Goal: Communication & Community: Share content

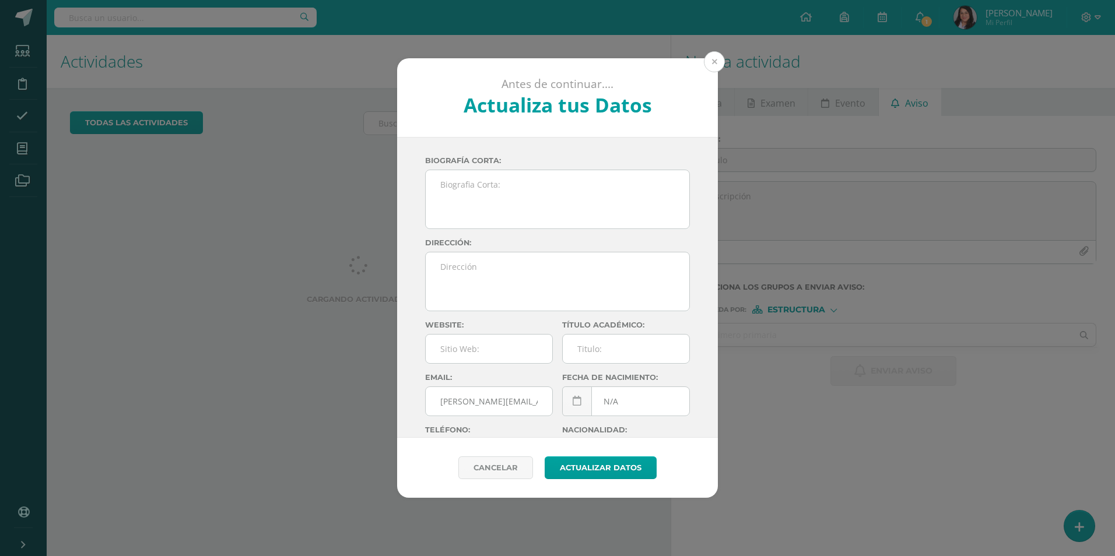
scroll to position [116, 0]
click at [717, 58] on button at bounding box center [714, 61] width 21 height 21
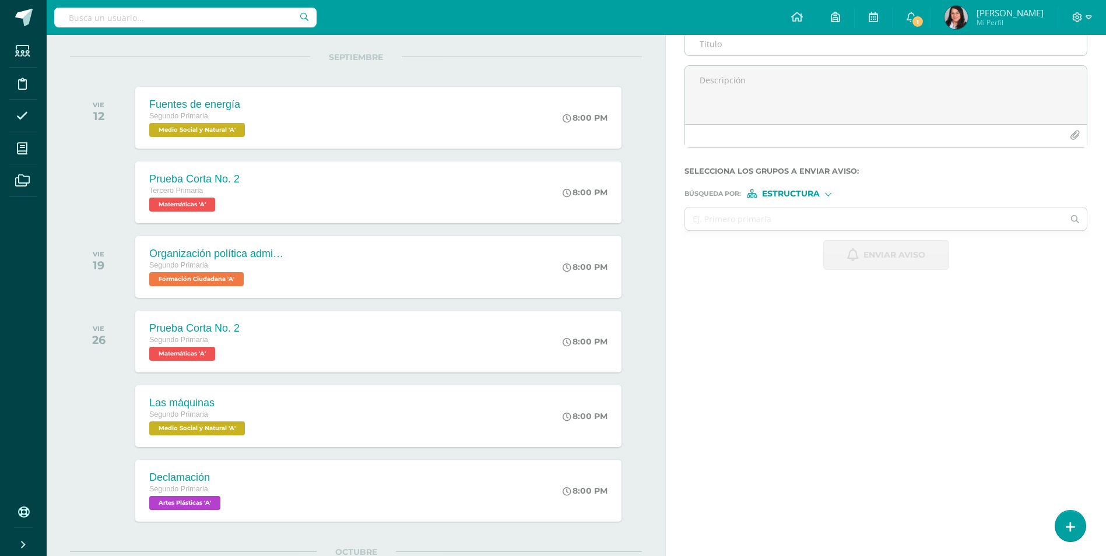
scroll to position [0, 0]
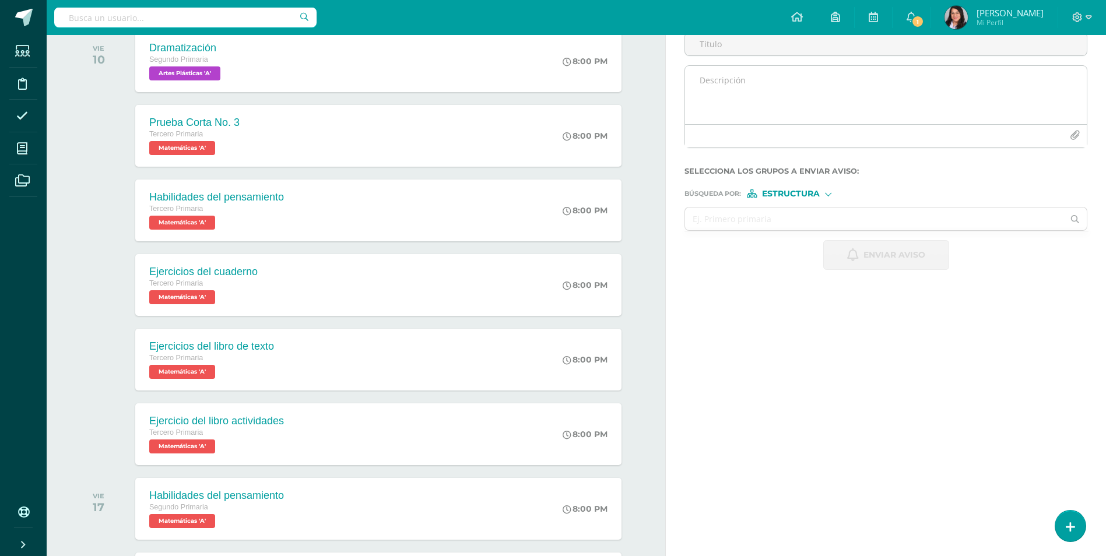
click at [707, 124] on textarea at bounding box center [886, 95] width 402 height 58
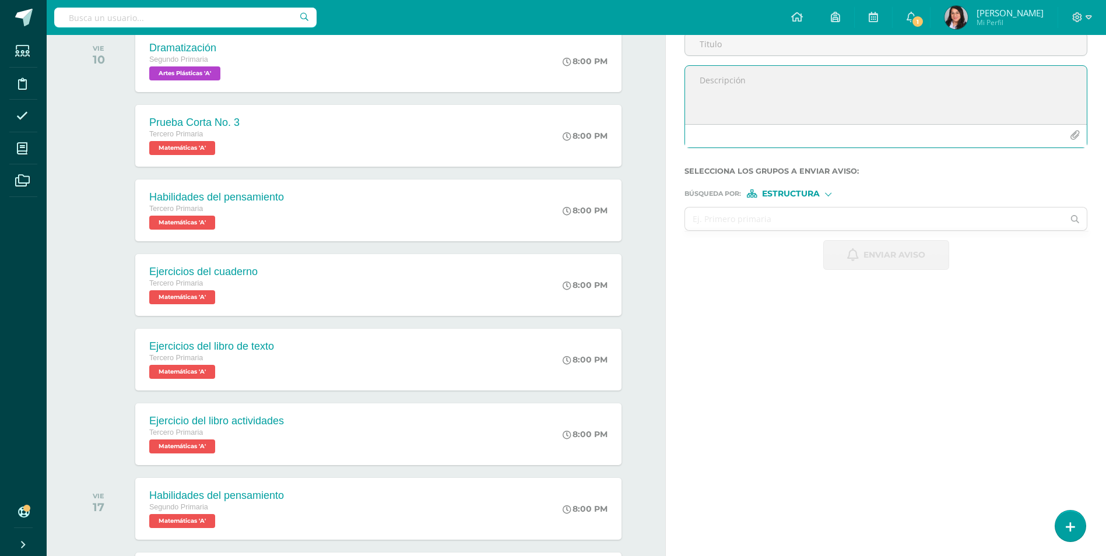
paste textarea "Material para trabajar en clases Para el día [DATE] en un sobre [GEOGRAPHIC_DAT…"
type textarea "Material para trabajar en clases Para el día [DATE] en un sobre [GEOGRAPHIC_DAT…"
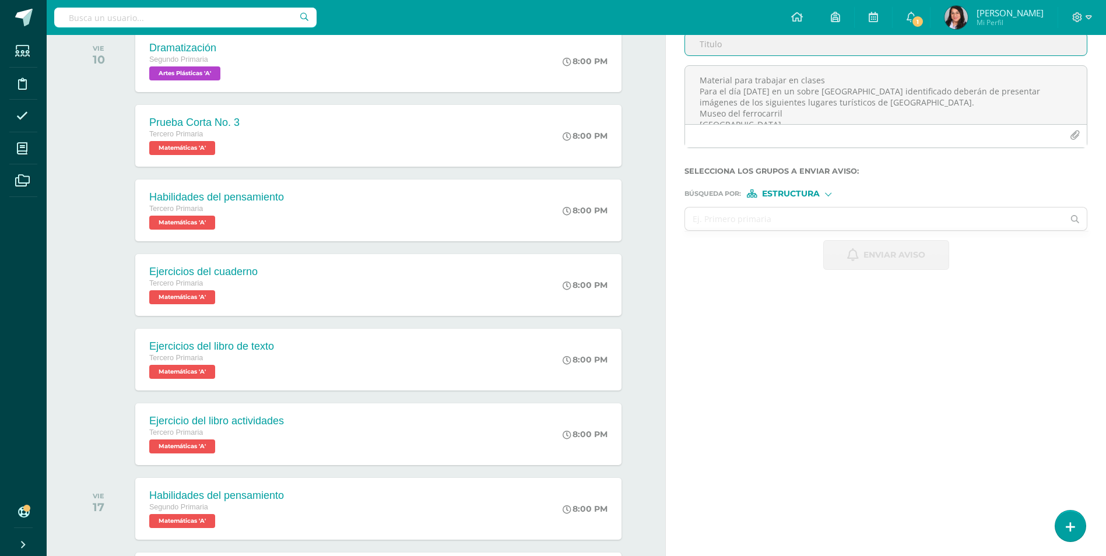
click at [797, 55] on input "Titulo :" at bounding box center [886, 44] width 402 height 23
type input "Formación Ciudadana"
click at [822, 230] on input "text" at bounding box center [874, 219] width 378 height 23
click at [823, 270] on form "Titulo : Formación Ciudadana Material para trabajar en clases Para el día [DATE…" at bounding box center [886, 144] width 403 height 251
click at [825, 198] on div "Estructura" at bounding box center [790, 194] width 87 height 8
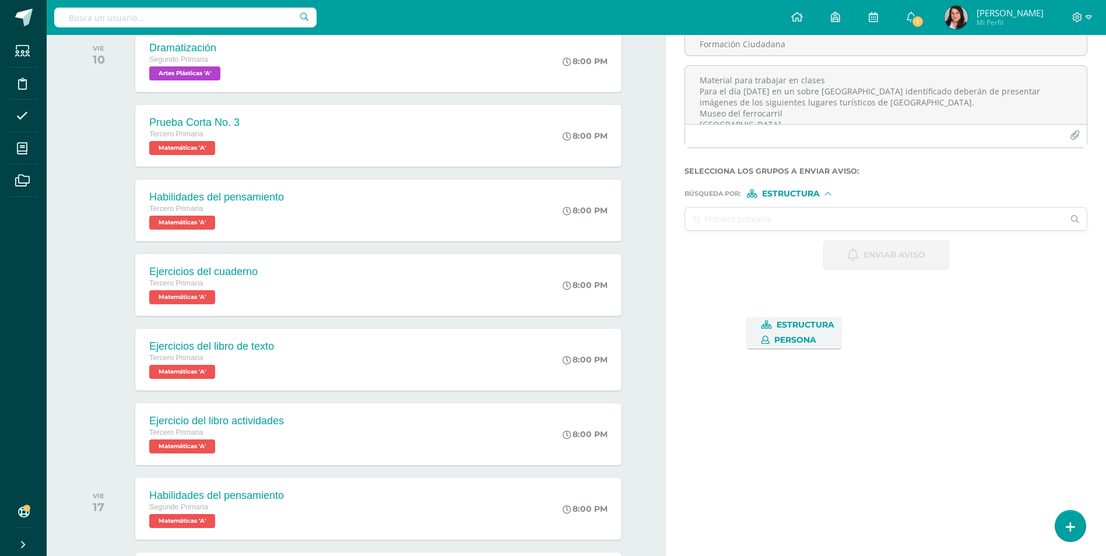
click at [816, 337] on span "Persona" at bounding box center [795, 340] width 42 height 6
click at [798, 230] on input "text" at bounding box center [874, 219] width 378 height 23
type input "[PERSON_NAME]"
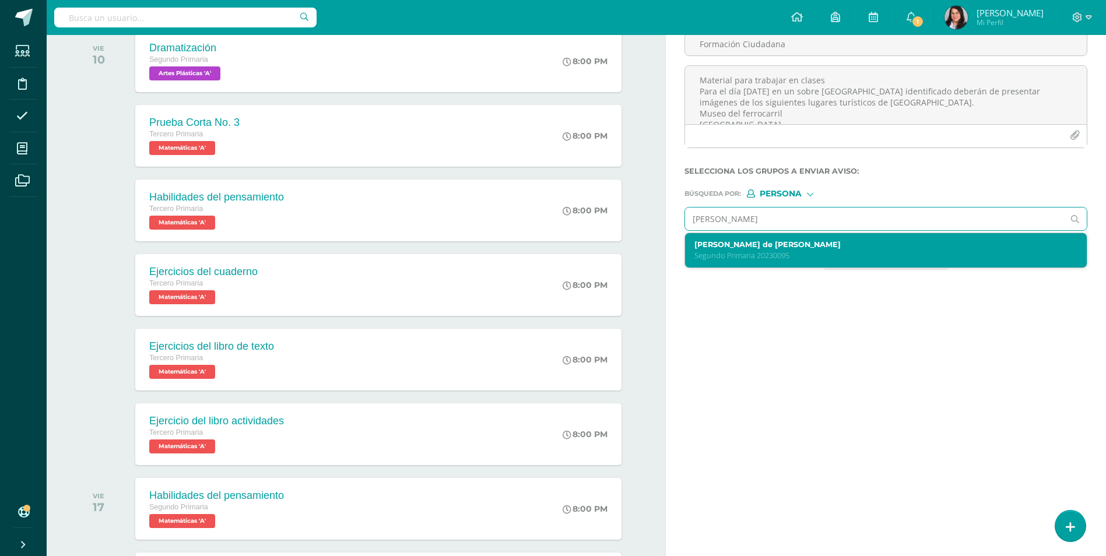
click at [795, 261] on p "Segundo Primaria 20230095" at bounding box center [878, 256] width 366 height 10
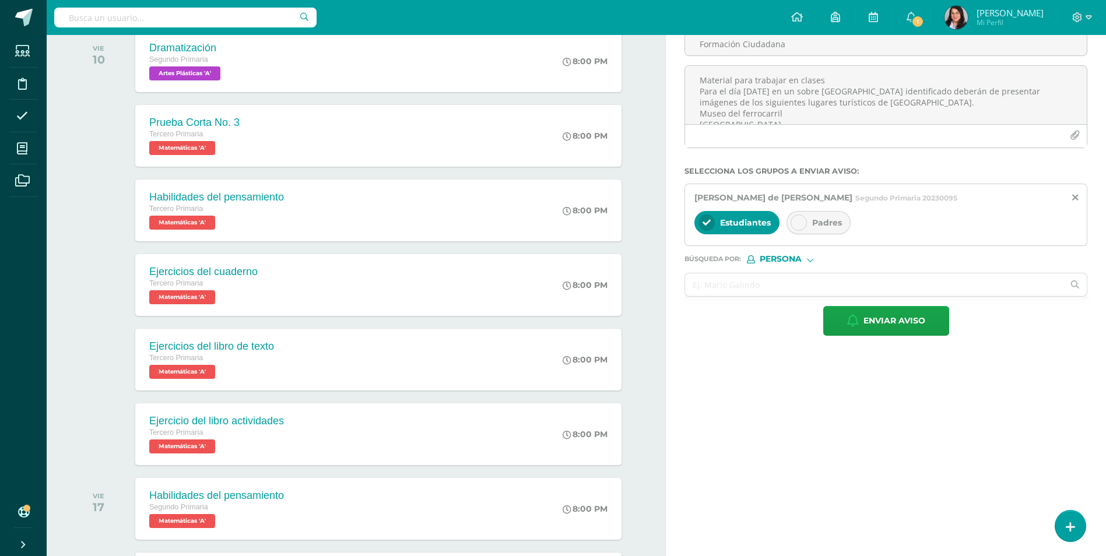
click at [803, 231] on div at bounding box center [799, 223] width 16 height 16
click at [884, 335] on span "Enviar aviso" at bounding box center [895, 321] width 62 height 29
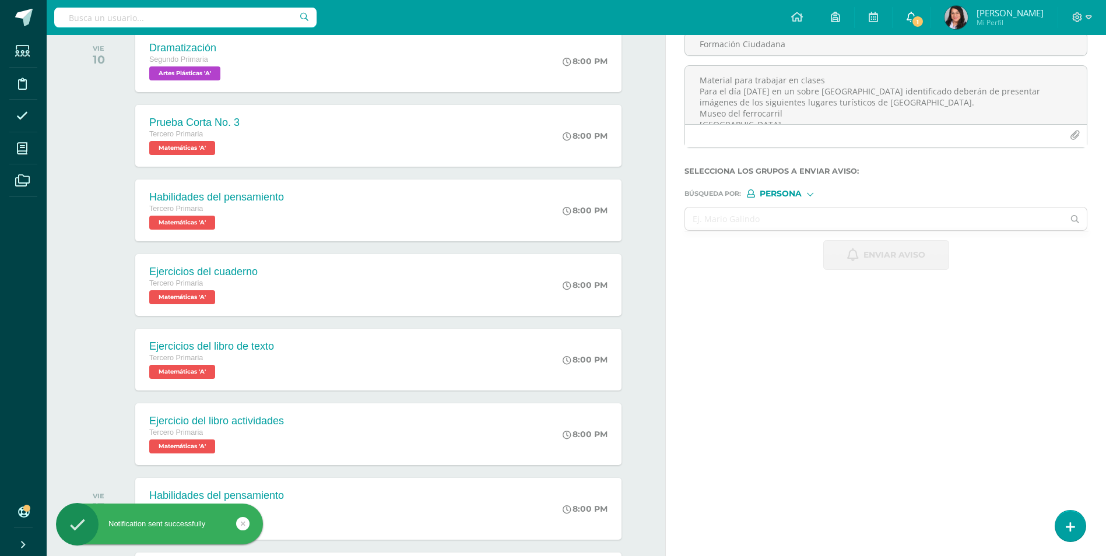
click at [916, 17] on icon at bounding box center [911, 17] width 9 height 10
